Goal: Information Seeking & Learning: Learn about a topic

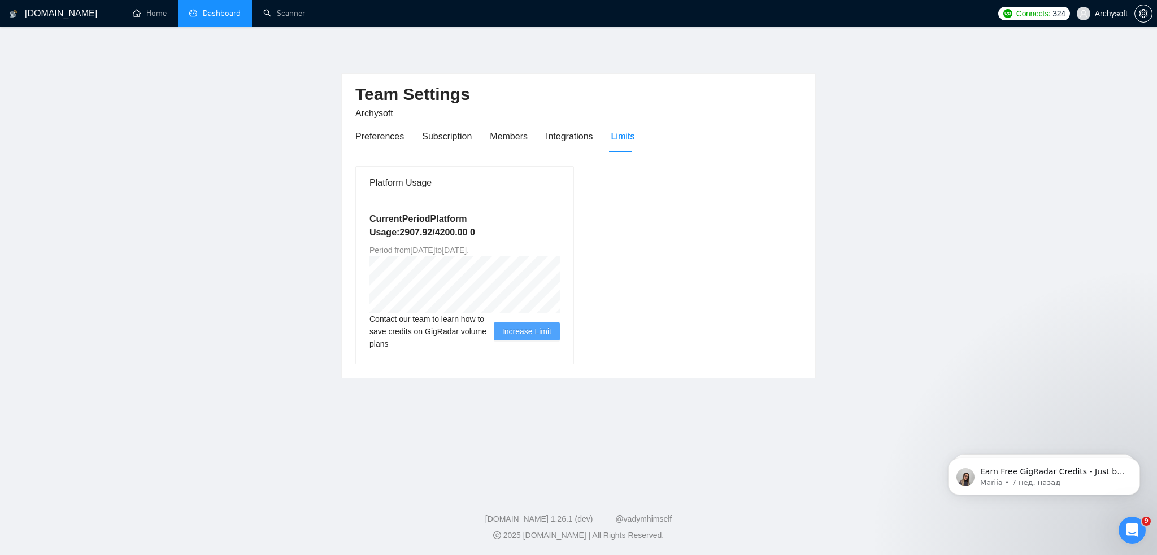
click at [215, 15] on link "Dashboard" at bounding box center [214, 13] width 51 height 10
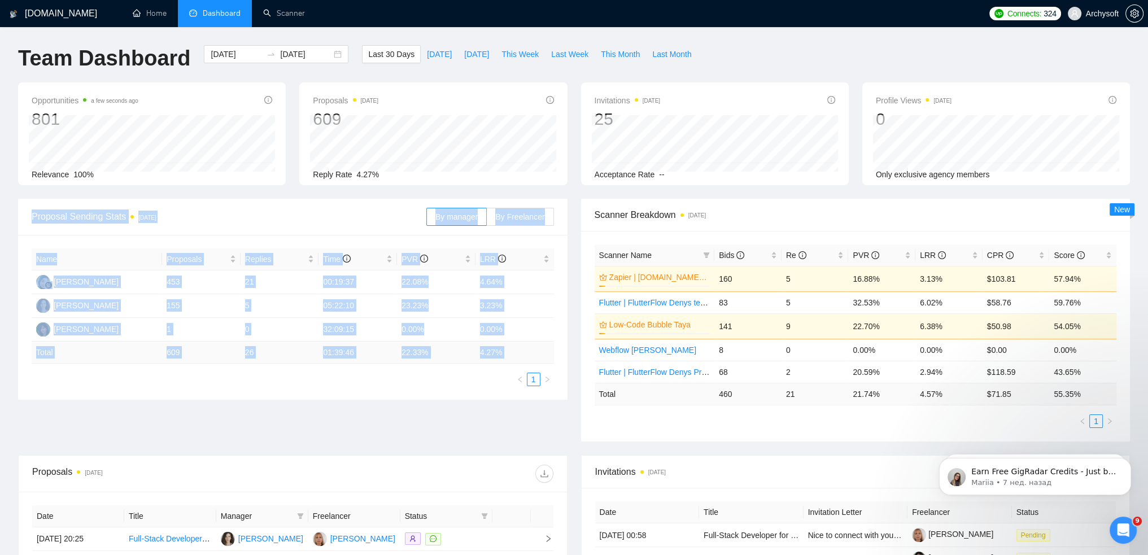
drag, startPoint x: 29, startPoint y: 215, endPoint x: 500, endPoint y: 397, distance: 505.3
click at [504, 398] on div "Proposal Sending Stats [DATE] By manager By Freelancer Name Proposals Replies T…" at bounding box center [293, 299] width 550 height 201
click at [489, 389] on div "Name Proposals Replies Time PVR LRR [PERSON_NAME] 453 21 00:19:37 22.08% 4.64% …" at bounding box center [293, 317] width 550 height 165
drag, startPoint x: 26, startPoint y: 213, endPoint x: 556, endPoint y: 388, distance: 558.6
click at [556, 388] on div "Proposal Sending Stats [DATE] By manager By Freelancer Name Proposals Replies T…" at bounding box center [293, 299] width 550 height 201
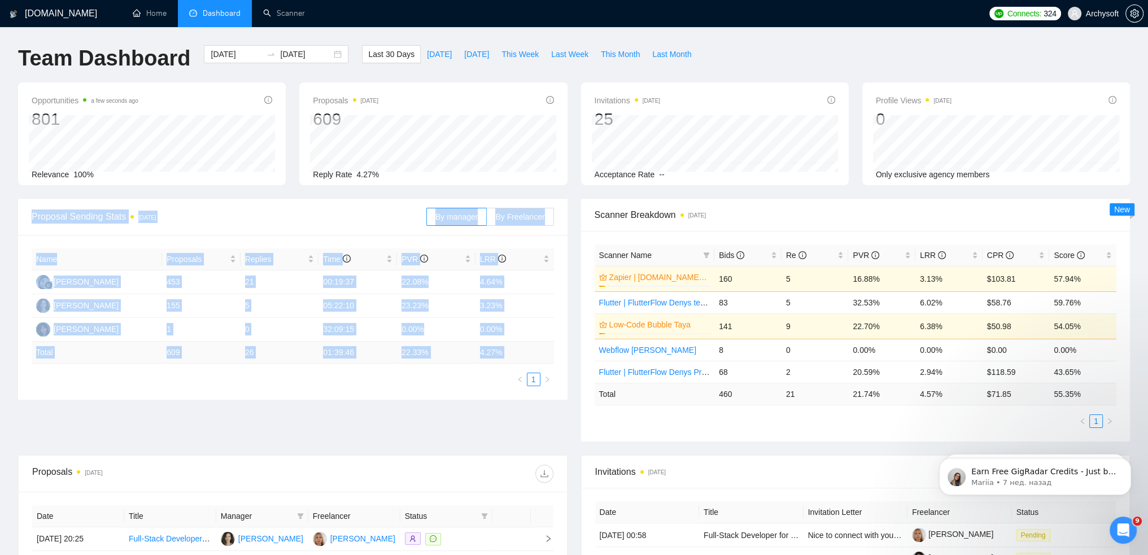
click at [558, 385] on div "Name Proposals Replies Time PVR LRR [PERSON_NAME] 453 21 00:19:37 22.08% 4.64% …" at bounding box center [293, 317] width 550 height 165
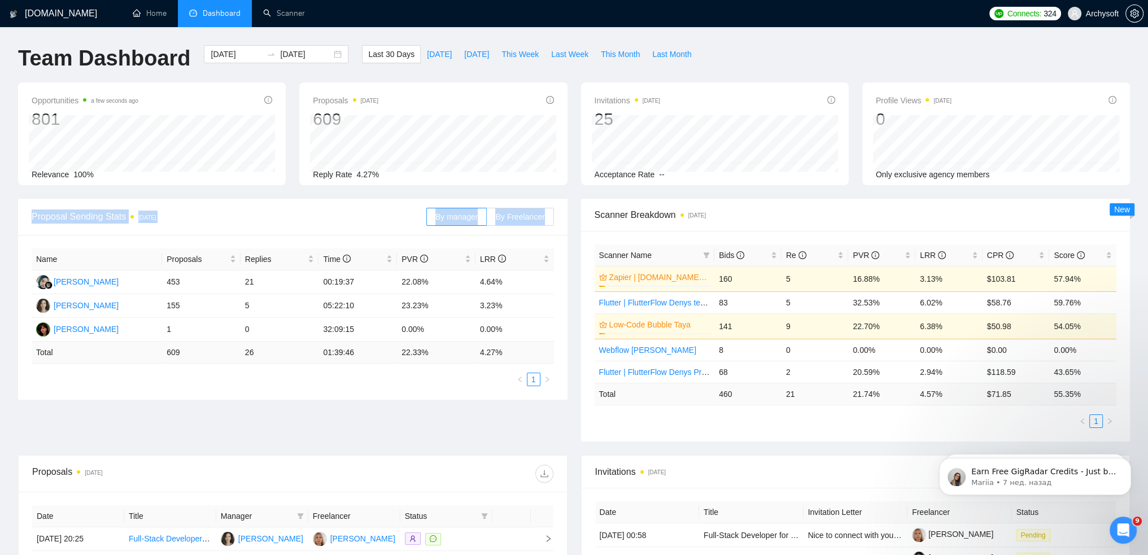
drag, startPoint x: 26, startPoint y: 214, endPoint x: 561, endPoint y: 365, distance: 555.8
click at [561, 365] on div "Proposal Sending Stats [DATE] By manager By Freelancer Name Proposals Replies T…" at bounding box center [293, 299] width 550 height 201
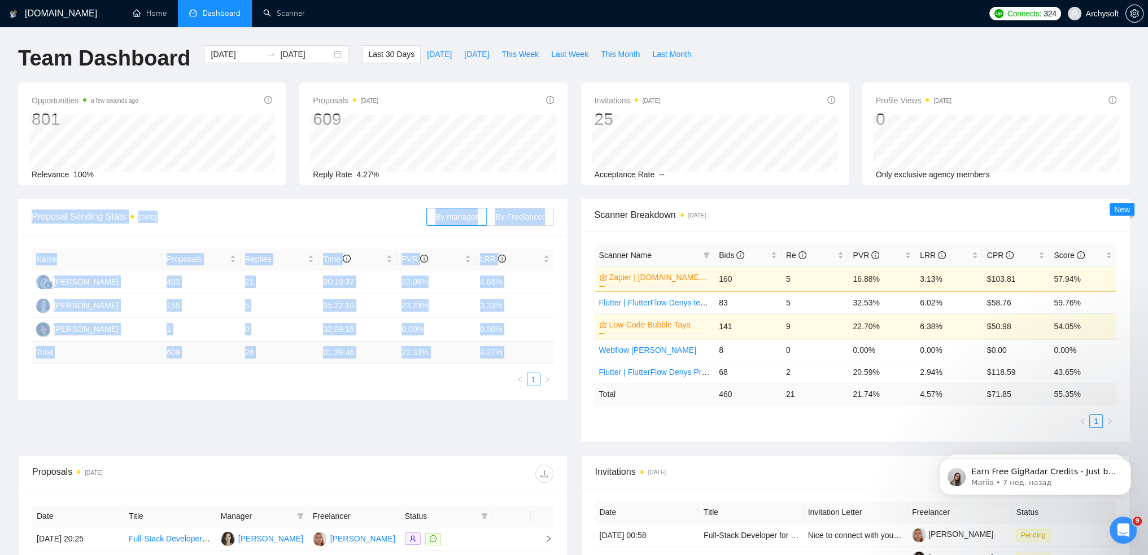
click at [568, 365] on div "Proposal Sending Stats [DATE] By manager By Freelancer Name Proposals Replies T…" at bounding box center [292, 299] width 563 height 201
